Goal: Navigation & Orientation: Find specific page/section

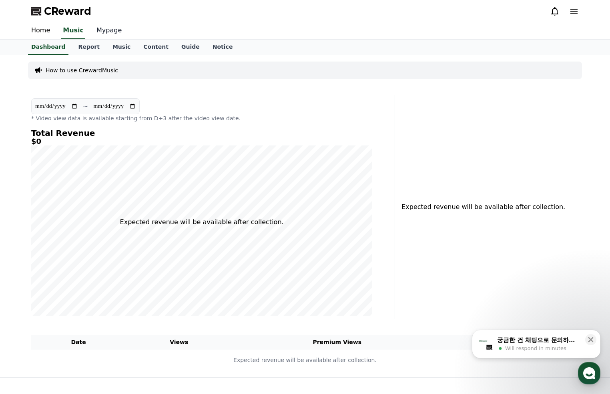
click at [108, 30] on link "Mypage" at bounding box center [109, 30] width 38 height 17
select select "**********"
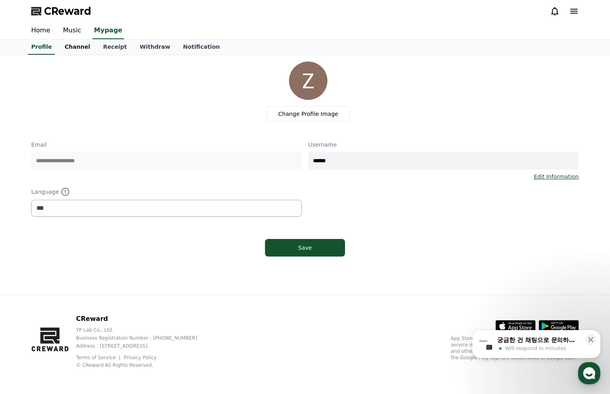
click at [73, 49] on link "Channel" at bounding box center [77, 47] width 38 height 15
